Goal: Check status: Check status

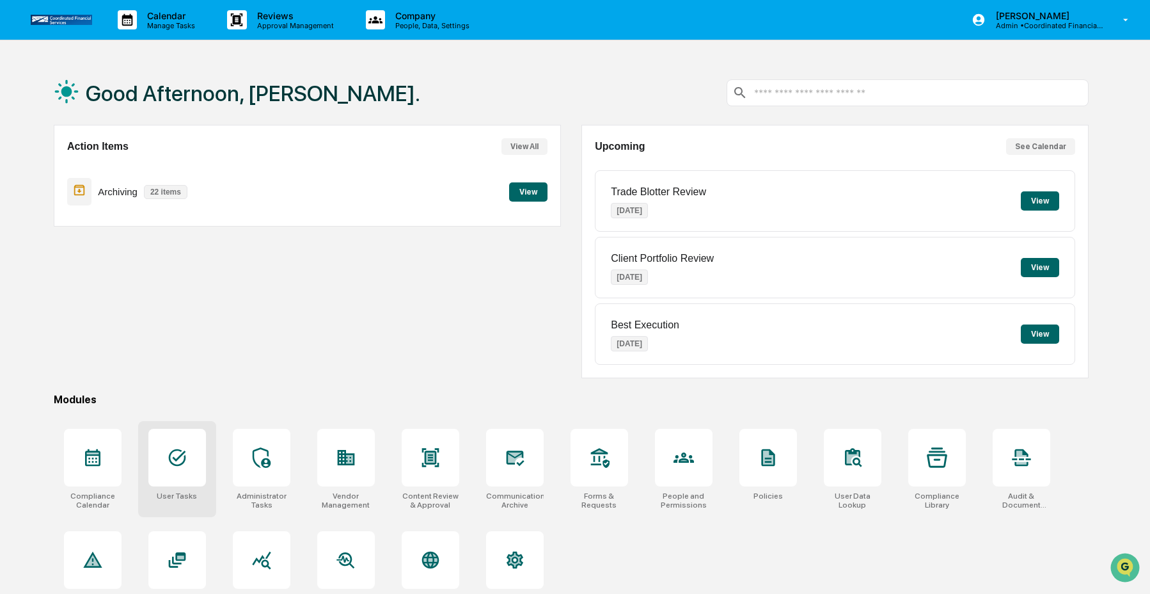
click at [180, 448] on icon at bounding box center [177, 457] width 20 height 20
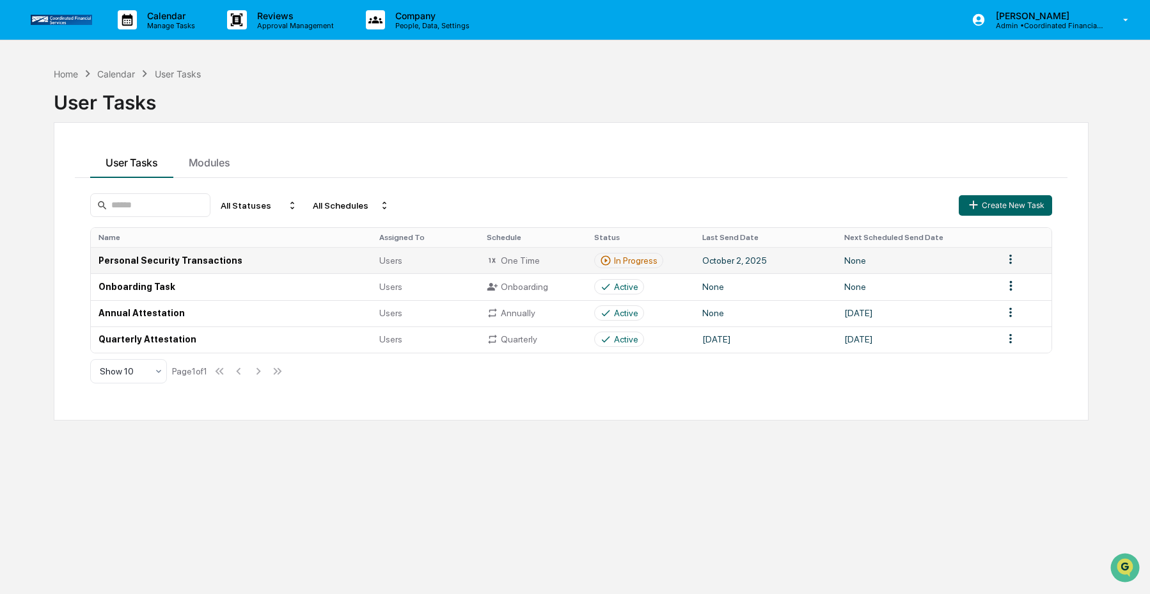
click at [551, 255] on div "One Time" at bounding box center [533, 261] width 92 height 12
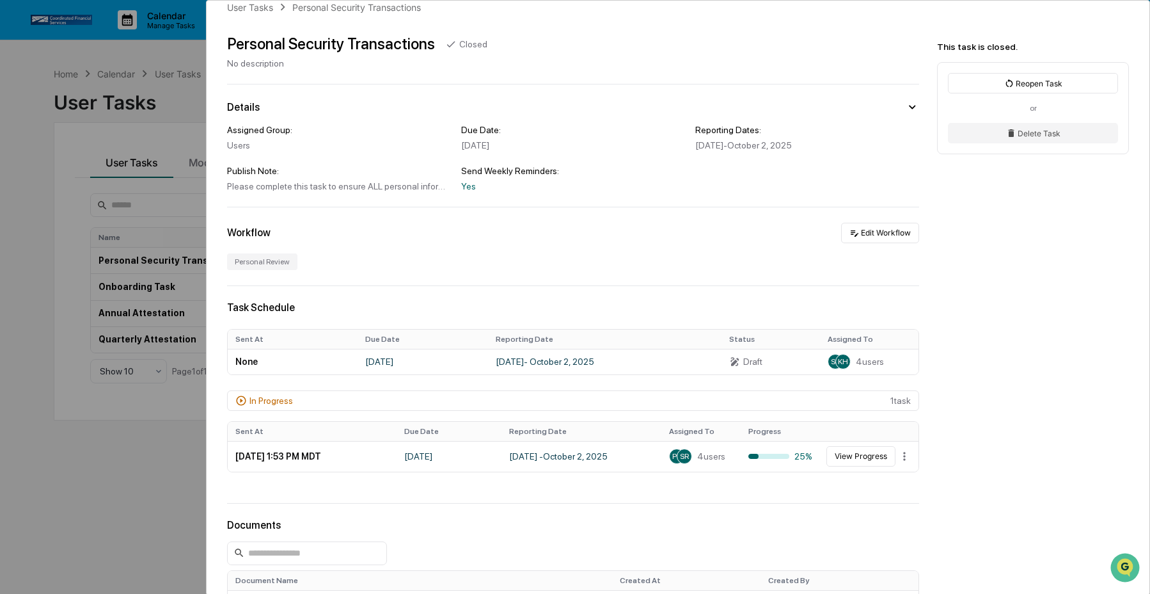
scroll to position [24, 0]
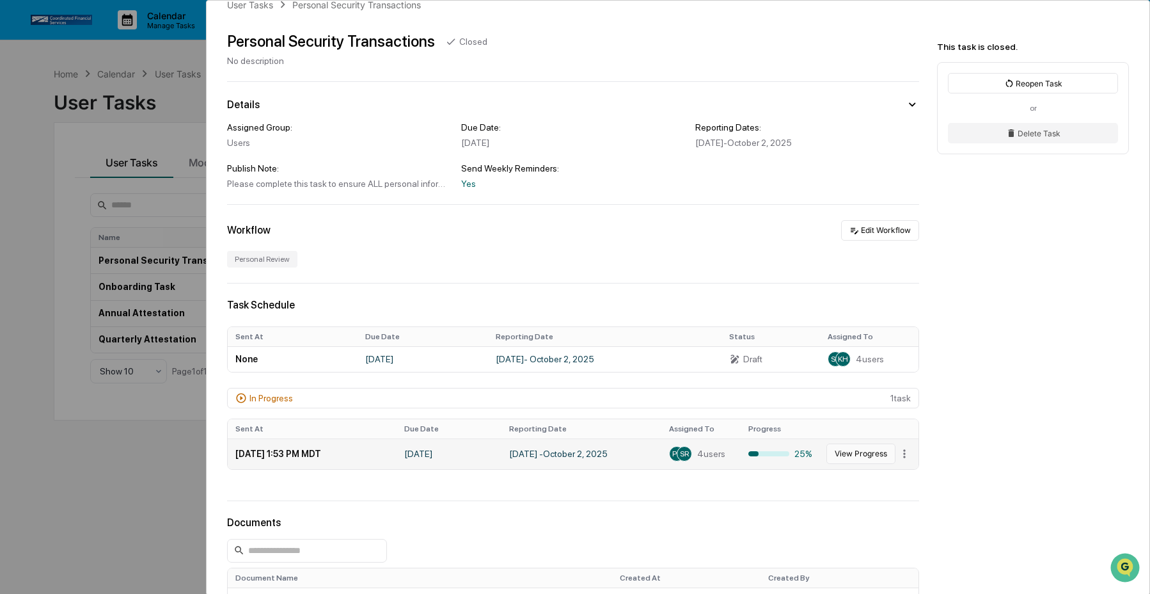
click at [850, 457] on button "View Progress" at bounding box center [860, 453] width 69 height 20
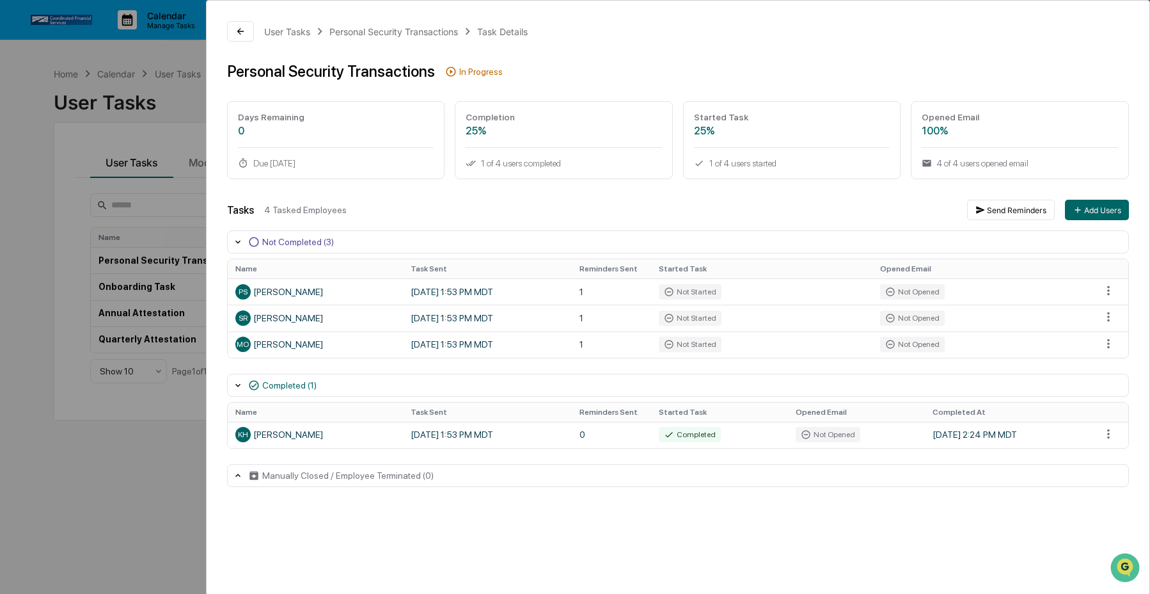
click at [45, 225] on div "User Tasks Personal Security Transactions Task Details Personal Security Transa…" at bounding box center [575, 297] width 1150 height 594
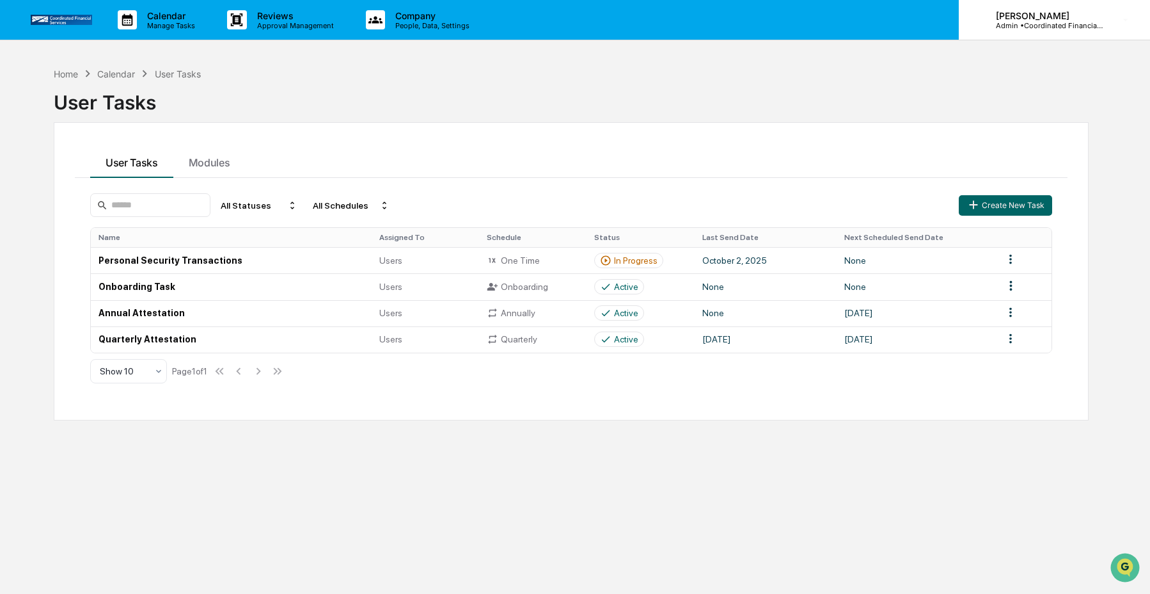
click at [1037, 11] on p "[PERSON_NAME]" at bounding box center [1045, 15] width 119 height 11
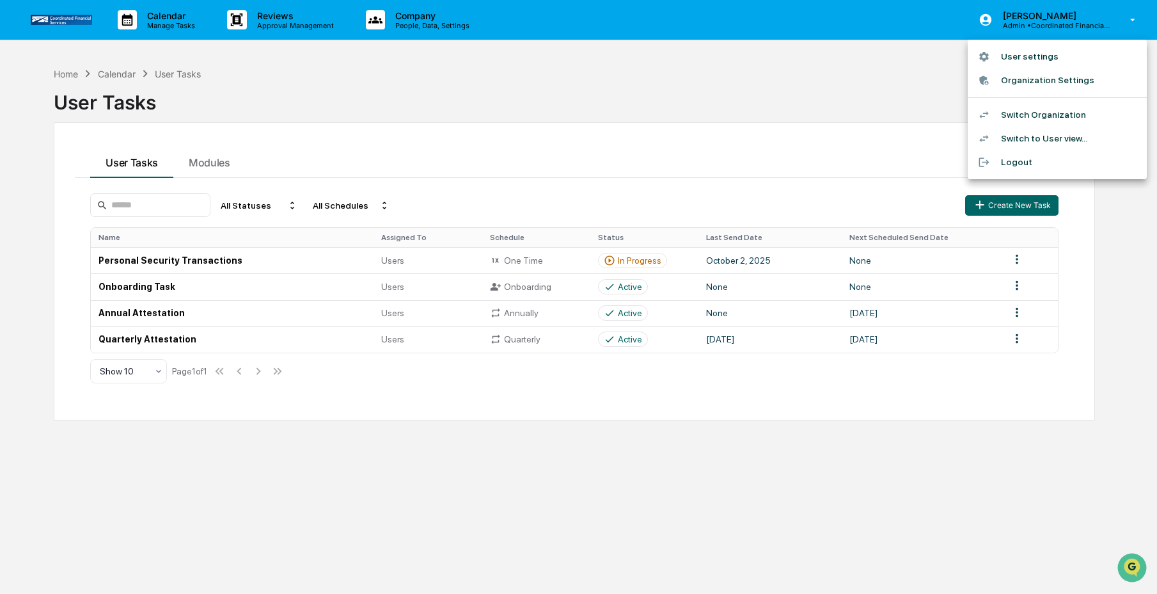
click at [1045, 116] on li "Switch Organization" at bounding box center [1057, 115] width 179 height 24
